Goal: Transaction & Acquisition: Purchase product/service

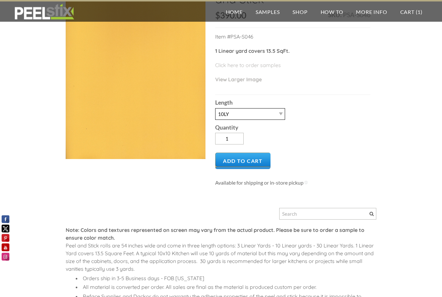
scroll to position [66, 0]
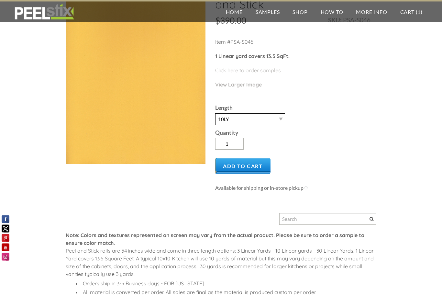
select select "3LY"
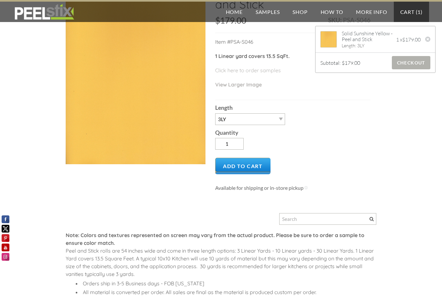
click at [408, 66] on span "Checkout" at bounding box center [411, 62] width 39 height 13
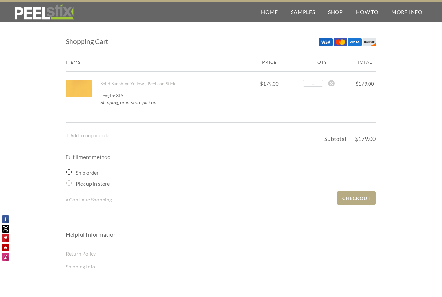
click at [69, 183] on input "Pick up in store" at bounding box center [68, 182] width 5 height 5
radio input "true"
click at [69, 171] on input "Ship order" at bounding box center [68, 171] width 5 height 5
radio input "true"
click at [357, 201] on span "Checkout" at bounding box center [356, 197] width 39 height 13
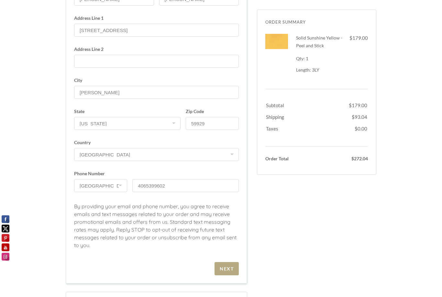
scroll to position [146, 0]
click at [230, 272] on span "Next" at bounding box center [227, 268] width 24 height 13
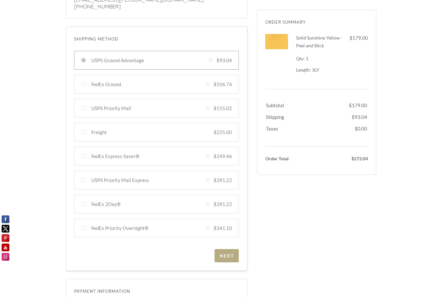
scroll to position [112, 0]
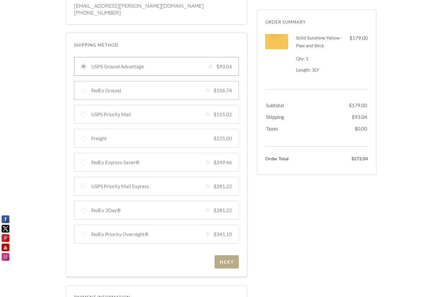
click at [83, 90] on div at bounding box center [156, 90] width 165 height 19
click at [83, 90] on input "FedEx Ground Created with Sketch. $106.74" at bounding box center [83, 90] width 5 height 5
radio input "true"
click at [229, 259] on div "Next" at bounding box center [227, 262] width 14 height 6
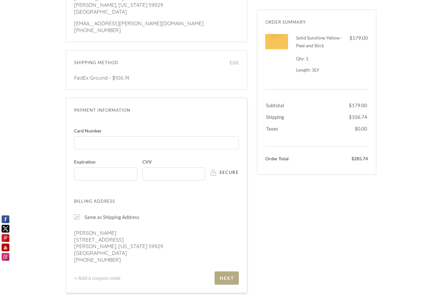
scroll to position [94, 0]
click at [118, 143] on div at bounding box center [156, 143] width 165 height 13
click at [118, 140] on input "Card Number" at bounding box center [158, 140] width 161 height 0
click at [166, 280] on div "+ Add a gift card + Add a coupon code Next" at bounding box center [156, 278] width 165 height 13
click at [93, 168] on div at bounding box center [105, 174] width 63 height 13
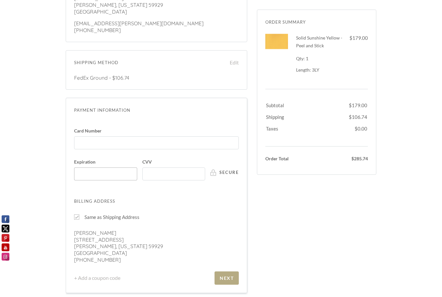
click at [93, 171] on input "Expiration" at bounding box center [107, 171] width 59 height 0
click at [87, 176] on div at bounding box center [105, 173] width 63 height 13
click at [87, 171] on input "Expiration" at bounding box center [107, 171] width 59 height 0
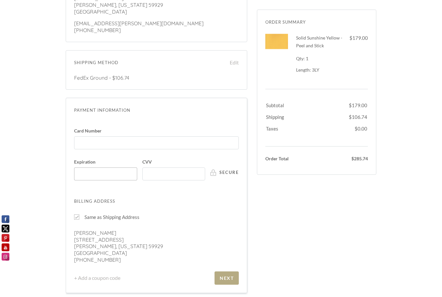
click at [102, 174] on iframe at bounding box center [107, 174] width 59 height 6
click at [226, 278] on span "Next" at bounding box center [227, 277] width 24 height 13
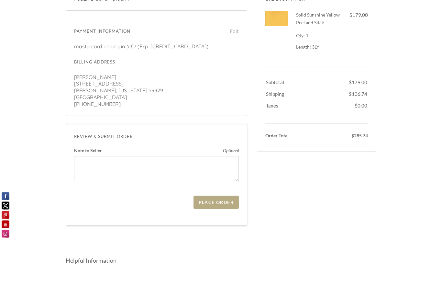
scroll to position [168, 0]
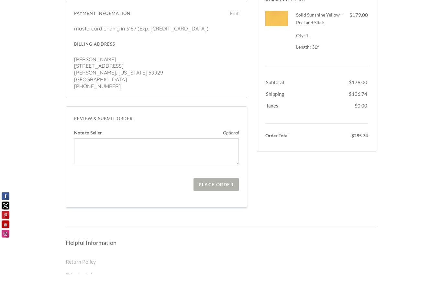
click at [216, 201] on span "Place Order" at bounding box center [216, 207] width 45 height 13
